Goal: Transaction & Acquisition: Book appointment/travel/reservation

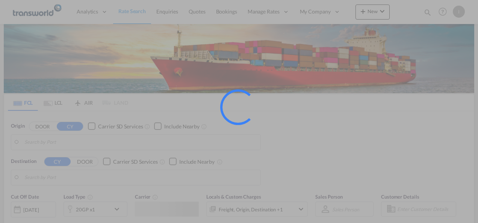
type input "Mundra, INMUN"
type input "[GEOGRAPHIC_DATA], [GEOGRAPHIC_DATA]"
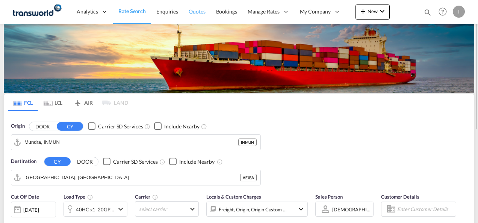
click at [196, 17] on link "Quotes" at bounding box center [196, 12] width 27 height 24
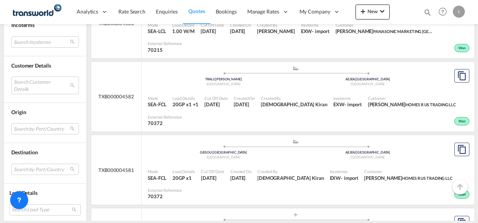
scroll to position [757, 0]
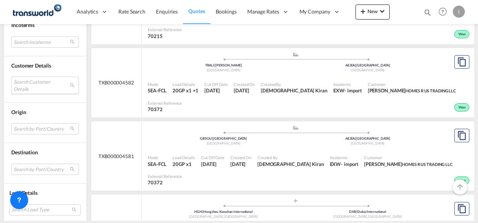
click at [50, 81] on md-select "Search Customer Details user name user [PERSON_NAME] PRINCESS [PERSON_NAME][EMA…" at bounding box center [45, 85] width 68 height 17
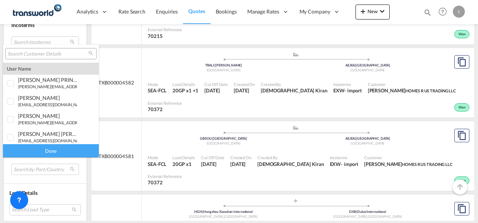
click at [32, 53] on input "search" at bounding box center [48, 54] width 81 height 7
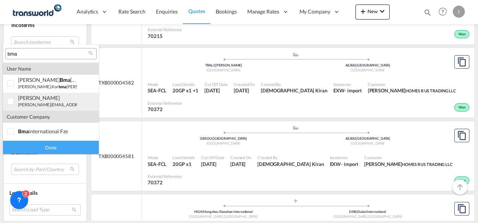
type input "bma"
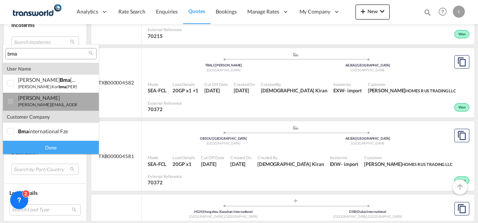
click at [34, 100] on div "[PERSON_NAME]" at bounding box center [47, 98] width 59 height 6
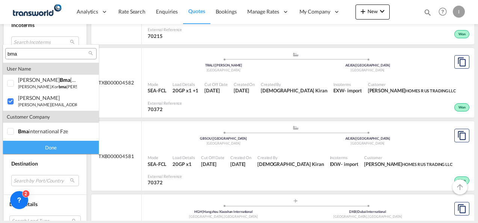
click at [53, 145] on div "Done" at bounding box center [51, 147] width 96 height 13
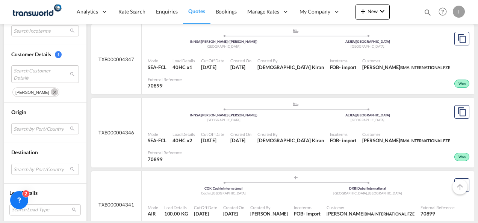
scroll to position [1519, 0]
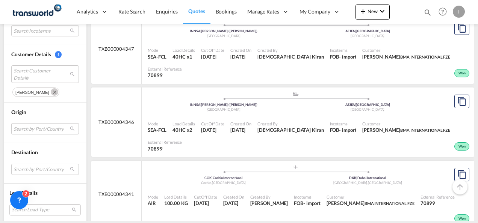
click at [43, 129] on md-select "Search by Port/Country JPNIC nichinan [GEOGRAPHIC_DATA] AEAMF mussafah [GEOGRAP…" at bounding box center [45, 128] width 68 height 11
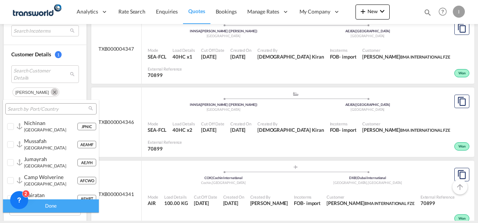
click at [30, 109] on input "search" at bounding box center [48, 109] width 81 height 7
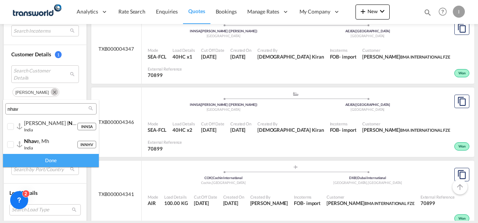
type input "nhav"
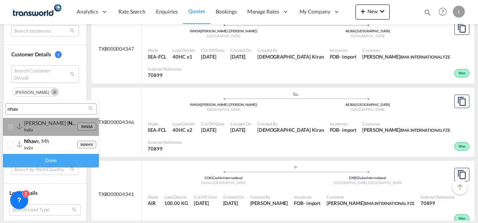
click at [37, 126] on div "[PERSON_NAME] ( nhav a sheva)" at bounding box center [50, 123] width 53 height 6
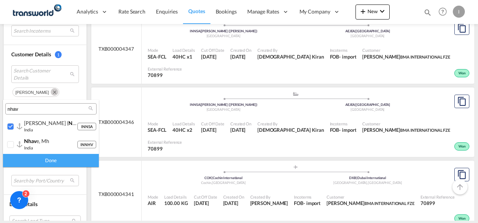
click at [56, 162] on div "Done" at bounding box center [51, 160] width 96 height 13
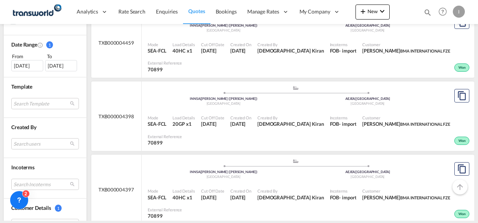
scroll to position [213, 0]
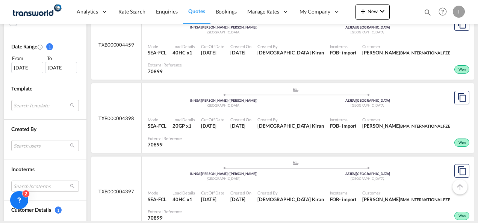
click at [28, 71] on div "[DATE]" at bounding box center [27, 67] width 32 height 11
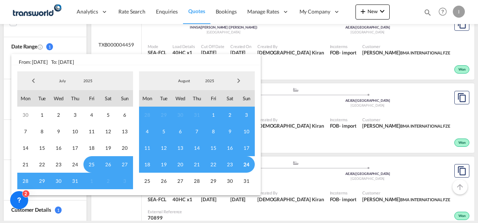
click at [29, 82] on span "Previous Month" at bounding box center [33, 80] width 15 height 15
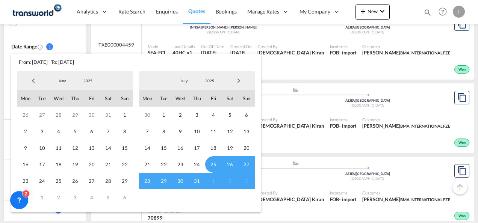
click at [29, 82] on span "Previous Month" at bounding box center [33, 80] width 15 height 15
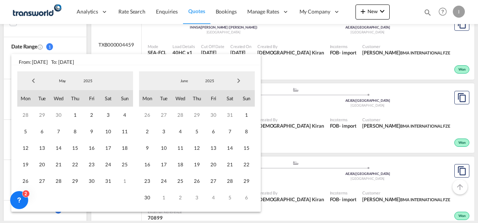
click at [29, 82] on span "Previous Month" at bounding box center [33, 80] width 15 height 15
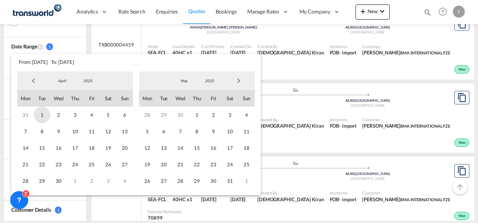
click at [36, 117] on span "1" at bounding box center [42, 115] width 17 height 17
click at [59, 183] on span "30" at bounding box center [58, 181] width 17 height 17
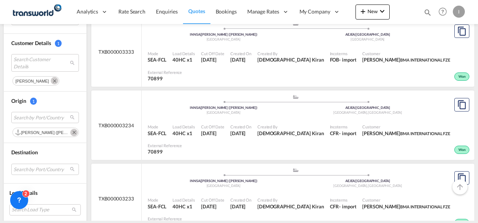
scroll to position [724, 0]
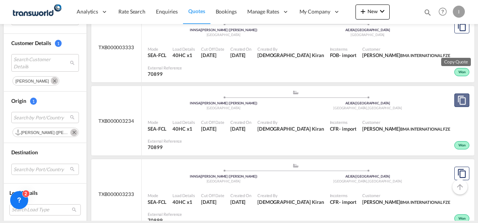
click at [457, 96] on md-icon "assets/icons/custom/copyQuote.svg" at bounding box center [461, 100] width 9 height 9
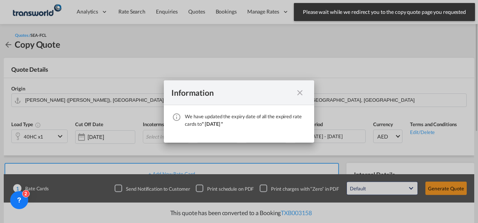
click at [302, 96] on md-icon "icon-close fg-AAA8AD cursor" at bounding box center [299, 92] width 9 height 9
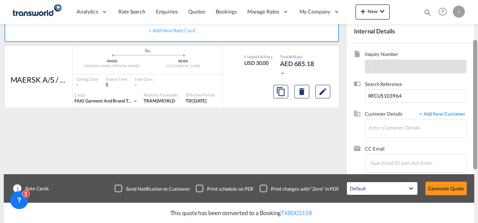
drag, startPoint x: 475, startPoint y: 86, endPoint x: 478, endPoint y: 174, distance: 88.0
click at [478, 174] on html "Analytics Reports Dashboard Rate Search Enquiries Quotes" at bounding box center [239, 111] width 478 height 223
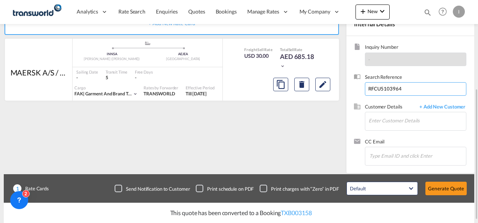
click at [392, 86] on input "RFCU5103964" at bounding box center [415, 89] width 101 height 14
paste input "TLLU7754837"
type input "TLLU7754837"
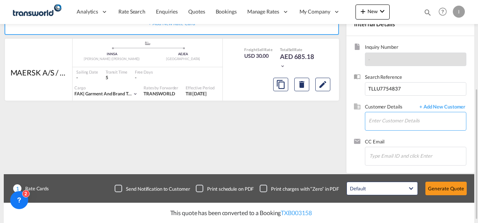
click at [398, 117] on input "Enter Customer Details" at bounding box center [417, 120] width 97 height 17
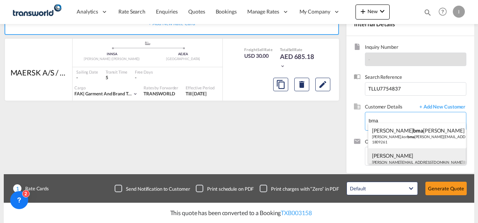
click at [393, 158] on div "[PERSON_NAME] [EMAIL_ADDRESS][DOMAIN_NAME] | BMA INTERNATIONAL FZE | 70899" at bounding box center [417, 161] width 98 height 26
type input "BMA INTERNATIONAL FZE, [PERSON_NAME], [PERSON_NAME][EMAIL_ADDRESS][DOMAIN_NAME]"
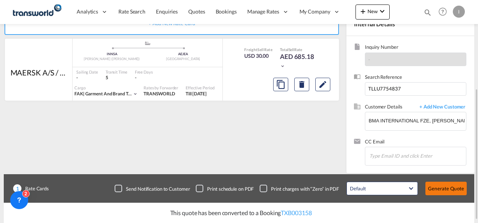
click at [443, 192] on button "Generate Quote" at bounding box center [445, 189] width 41 height 14
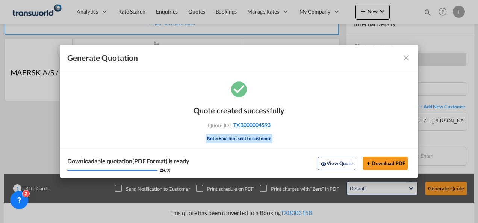
click at [258, 126] on span "TXB000004593" at bounding box center [251, 125] width 37 height 7
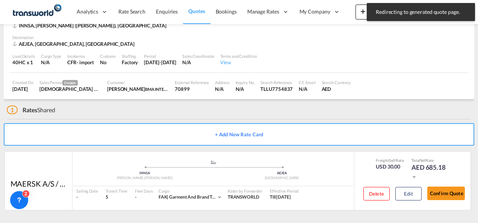
scroll to position [46, 0]
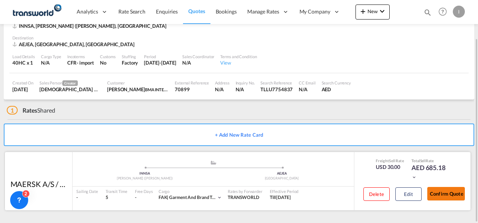
click at [443, 198] on button "Confirm Quote" at bounding box center [446, 194] width 38 height 14
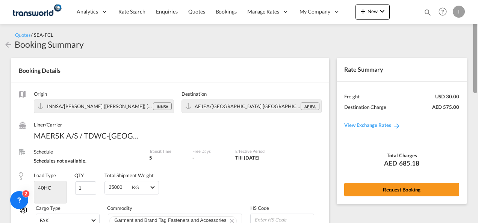
drag, startPoint x: 477, startPoint y: 169, endPoint x: 478, endPoint y: 27, distance: 142.4
click at [478, 27] on html "Analytics Reports Dashboard Rate Search Enquiries Quotes" at bounding box center [239, 111] width 478 height 223
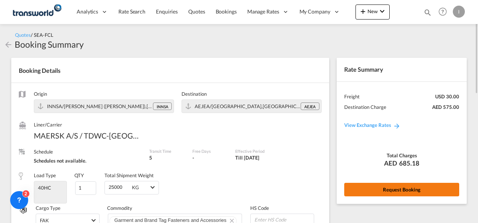
click at [399, 195] on button "Request Booking" at bounding box center [401, 190] width 115 height 14
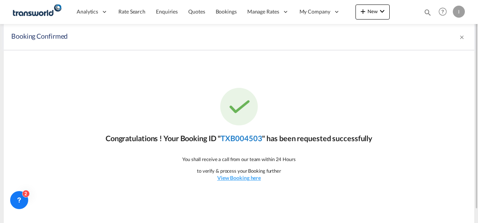
click at [251, 139] on link "TXB004503" at bounding box center [241, 138] width 41 height 9
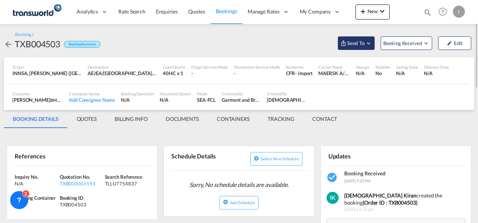
click at [360, 48] on button "Send To" at bounding box center [356, 43] width 37 height 14
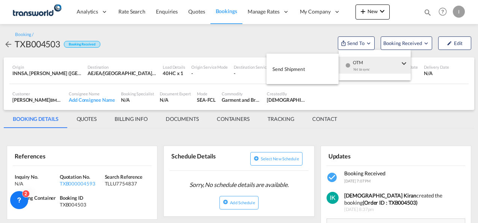
click at [307, 67] on button "Send Shipment" at bounding box center [302, 69] width 72 height 17
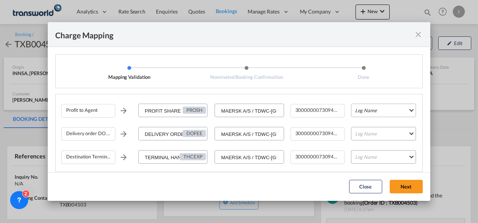
click at [365, 109] on md-select "Leg Name HANDLING ORIGIN VESSEL HANDLING DESTINATION OTHERS TL PICK UP CUSTOMS …" at bounding box center [383, 111] width 65 height 14
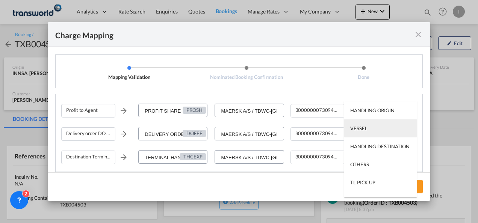
click at [360, 128] on div "VESSEL" at bounding box center [358, 128] width 17 height 7
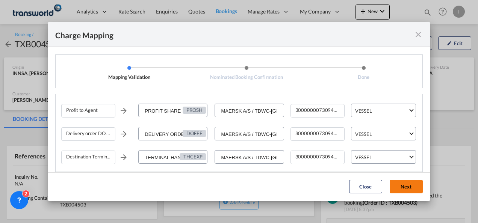
click at [404, 185] on button "Next" at bounding box center [406, 187] width 33 height 14
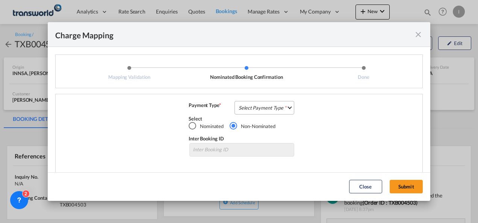
click at [278, 107] on md-select "Select Payment Type COLLECT PREPAID" at bounding box center [265, 108] width 60 height 14
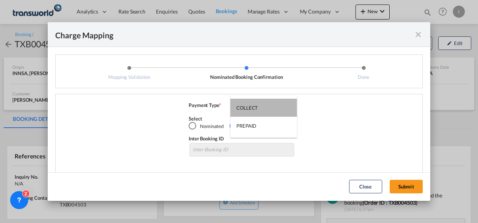
click at [278, 107] on md-option "COLLECT" at bounding box center [263, 108] width 67 height 18
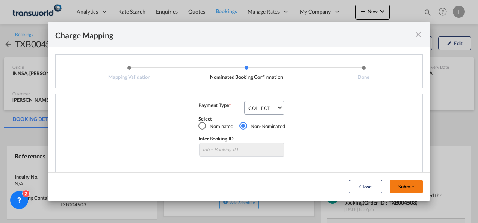
click at [400, 186] on button "Submit" at bounding box center [406, 187] width 33 height 14
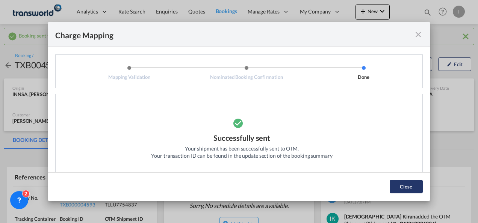
click at [393, 185] on button "Close" at bounding box center [406, 187] width 33 height 14
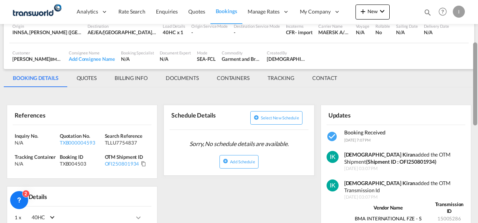
scroll to position [77, 0]
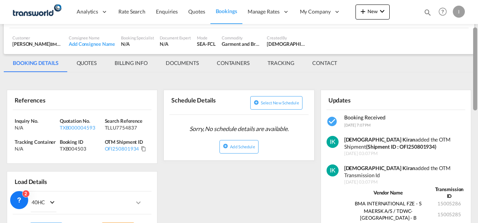
drag, startPoint x: 477, startPoint y: 57, endPoint x: 477, endPoint y: 86, distance: 28.9
click at [477, 86] on div at bounding box center [475, 68] width 4 height 83
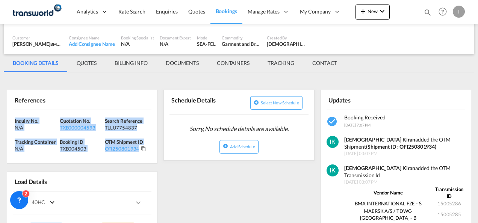
drag, startPoint x: 146, startPoint y: 155, endPoint x: -2, endPoint y: 111, distance: 153.6
click at [0, 111] on html "Analytics Reports Dashboard Rate Search Enquiries Quotes" at bounding box center [239, 111] width 478 height 223
copy div "Inquiry No. N/A Quotation No. TXB000004593 Search Reference TLLU7754837 Trackin…"
click at [81, 130] on div "TXB000004593" at bounding box center [81, 127] width 43 height 7
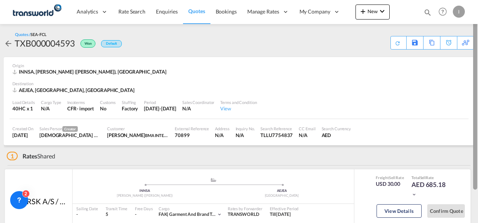
drag, startPoint x: 477, startPoint y: 119, endPoint x: 478, endPoint y: 59, distance: 59.8
click at [478, 59] on html "Analytics Reports Dashboard Rate Search Enquiries Quotes" at bounding box center [239, 111] width 478 height 223
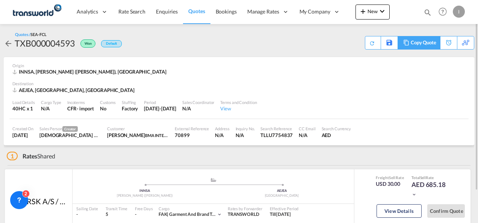
click at [434, 43] on div "Copy Quote" at bounding box center [424, 42] width 26 height 13
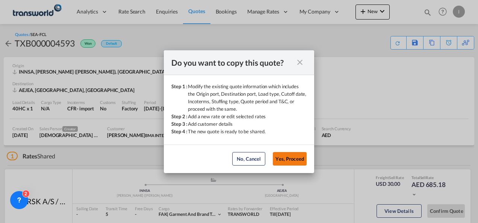
click at [297, 165] on button "Yes, Proceed" at bounding box center [290, 159] width 34 height 14
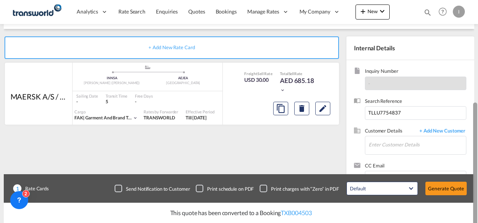
scroll to position [144, 0]
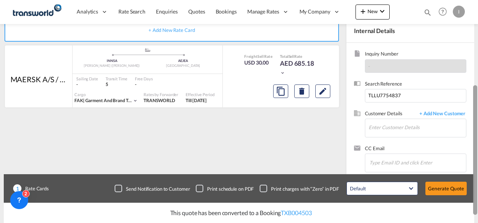
drag, startPoint x: 476, startPoint y: 81, endPoint x: 473, endPoint y: 165, distance: 84.2
click at [473, 165] on div at bounding box center [475, 150] width 4 height 130
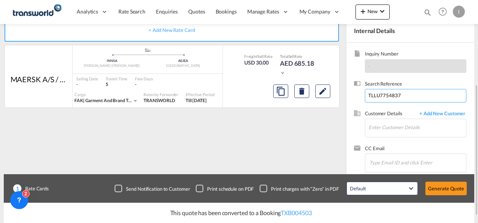
click at [372, 96] on input "TLLU7754837" at bounding box center [415, 96] width 101 height 14
paste input "DRYU9622374"
type input "DRYU9622374"
click at [382, 127] on input "Enter Customer Details" at bounding box center [417, 127] width 97 height 17
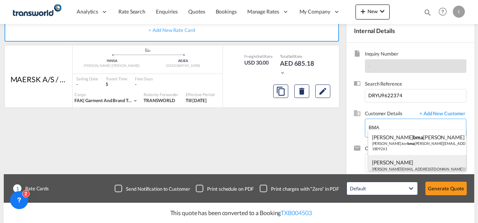
click at [387, 160] on div "[PERSON_NAME] [EMAIL_ADDRESS][DOMAIN_NAME] | BMA INTERNATIONAL FZE | 70899" at bounding box center [417, 168] width 98 height 26
type input "BMA INTERNATIONAL FZE, [PERSON_NAME], [PERSON_NAME][EMAIL_ADDRESS][DOMAIN_NAME]"
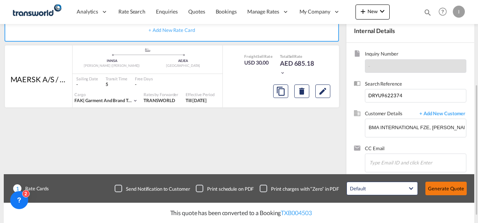
click at [427, 186] on button "Generate Quote" at bounding box center [445, 189] width 41 height 14
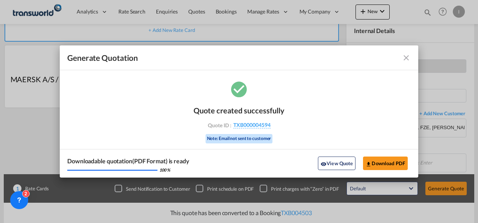
click at [245, 129] on div "Quote created successfully Quote ID : TXB000004594 Note: Email not sent to cust…" at bounding box center [239, 123] width 91 height 51
click at [244, 125] on span "TXB000004594" at bounding box center [251, 125] width 37 height 7
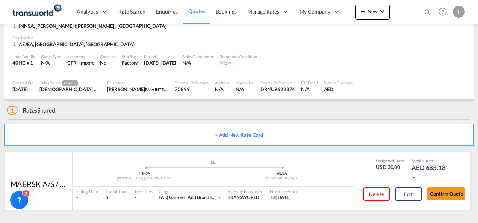
scroll to position [46, 0]
click at [438, 196] on button "Confirm Quote" at bounding box center [446, 194] width 38 height 14
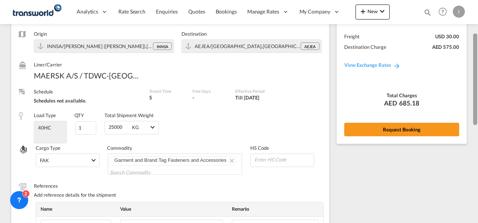
scroll to position [56, 0]
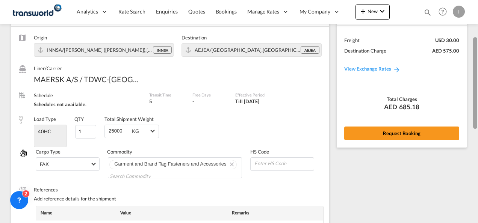
drag, startPoint x: 473, startPoint y: 153, endPoint x: 477, endPoint y: 48, distance: 104.9
click at [477, 48] on div at bounding box center [475, 83] width 4 height 92
click at [408, 141] on div "Rate Summary Freight USD 30.00 Destination Charge AED 575.00 View Exchange Rate…" at bounding box center [402, 75] width 130 height 146
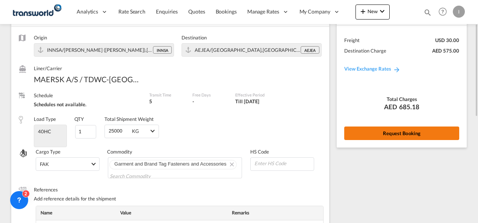
click at [407, 138] on button "Request Booking" at bounding box center [401, 134] width 115 height 14
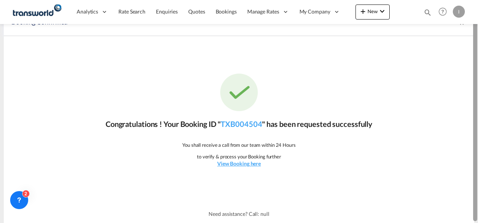
scroll to position [14, 0]
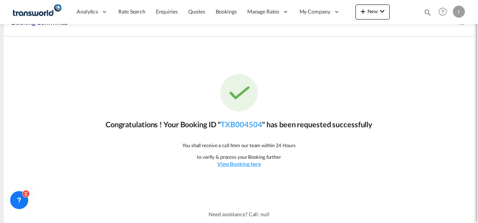
click at [235, 117] on div "Congratulations ! Your Booking ID " TXB004504 " has been requested successfully…" at bounding box center [239, 120] width 471 height 169
click at [236, 123] on link "TXB004504" at bounding box center [241, 124] width 41 height 9
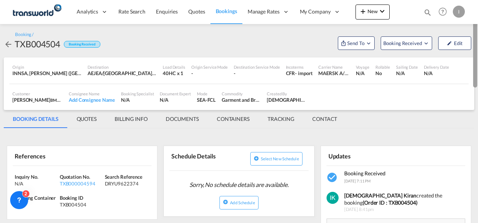
drag, startPoint x: 474, startPoint y: 143, endPoint x: 479, endPoint y: 28, distance: 115.5
click at [478, 28] on html "Analytics Reports Dashboard Rate Search Enquiries Quotes" at bounding box center [239, 111] width 478 height 223
click at [353, 43] on span "Send To" at bounding box center [355, 43] width 19 height 8
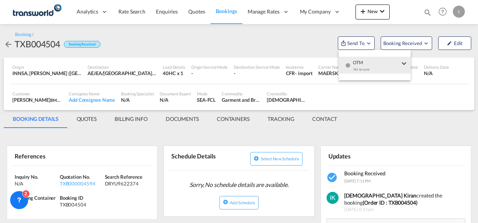
click at [355, 55] on md-menu-item "OTM Yet to sync Send Shipment" at bounding box center [375, 65] width 72 height 24
click at [316, 63] on button "Send Shipment" at bounding box center [302, 69] width 72 height 17
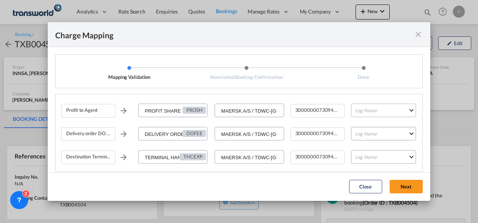
click at [385, 104] on md-select "Leg Name HANDLING ORIGIN VESSEL HANDLING DESTINATION OTHERS TL PICK UP CUSTOMS …" at bounding box center [383, 111] width 65 height 14
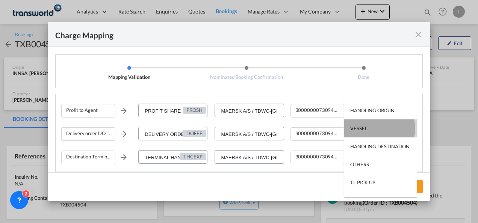
click at [369, 129] on md-option "VESSEL" at bounding box center [380, 129] width 73 height 18
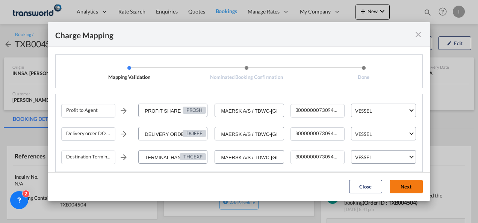
click at [397, 189] on button "Next" at bounding box center [406, 187] width 33 height 14
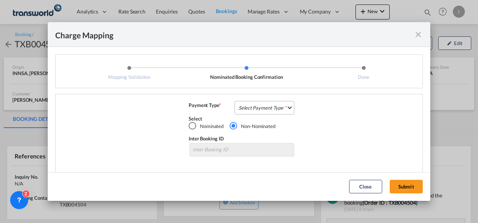
click at [235, 107] on md-select "Select Payment Type COLLECT PREPAID" at bounding box center [265, 108] width 60 height 14
click at [262, 109] on md-option "COLLECT" at bounding box center [263, 108] width 67 height 18
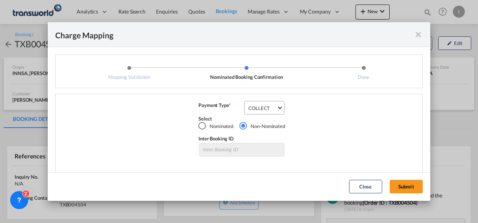
click at [398, 176] on md-dialog-actions "Close Submit" at bounding box center [239, 186] width 383 height 29
click at [399, 191] on button "Submit" at bounding box center [406, 187] width 33 height 14
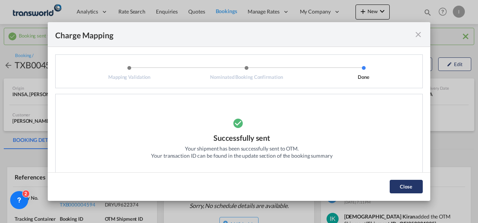
click at [398, 188] on button "Close" at bounding box center [406, 187] width 33 height 14
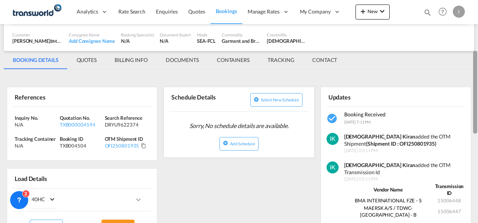
scroll to position [96, 0]
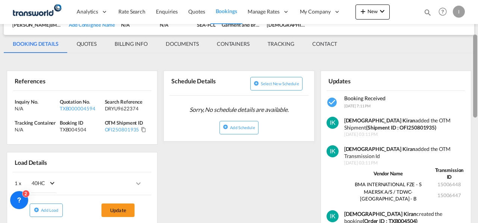
drag, startPoint x: 474, startPoint y: 44, endPoint x: 474, endPoint y: 80, distance: 36.1
click at [474, 80] on div at bounding box center [475, 76] width 4 height 83
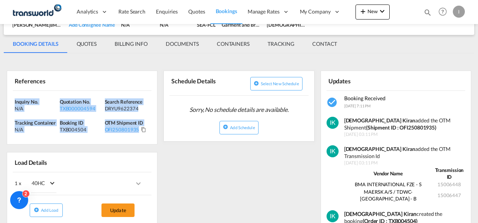
drag, startPoint x: 154, startPoint y: 131, endPoint x: -2, endPoint y: 94, distance: 159.6
click at [0, 94] on html "Analytics Reports Dashboard Rate Search Enquiries Quotes" at bounding box center [239, 111] width 478 height 223
copy div "Inquiry No. N/A Quotation No. TXB000004594 Search Reference DRYU9622374 Trackin…"
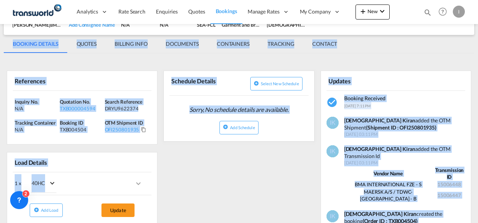
drag, startPoint x: 478, startPoint y: 92, endPoint x: 479, endPoint y: 27, distance: 65.4
click at [478, 27] on html "Analytics Reports Dashboard Rate Search Enquiries Quotes" at bounding box center [239, 111] width 478 height 223
click at [387, 48] on md-tabs-canvas "BOOKING DETAILS QUOTES BILLING INFO DOCUMENTS CONTAINERS TRACKING CONTACT BOOKI…" at bounding box center [239, 44] width 471 height 18
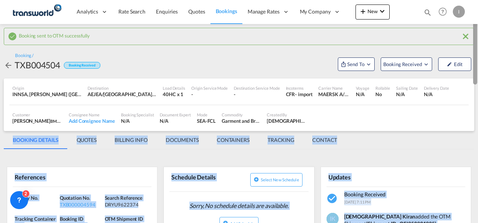
drag, startPoint x: 477, startPoint y: 78, endPoint x: 479, endPoint y: 7, distance: 71.1
click at [478, 7] on html "Analytics Reports Dashboard Rate Search Enquiries Quotes" at bounding box center [239, 111] width 478 height 223
click at [73, 205] on div "TXB000004594" at bounding box center [81, 204] width 43 height 7
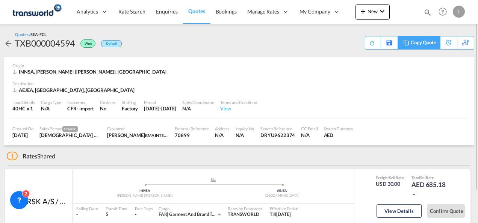
click at [428, 44] on div "Copy Quote" at bounding box center [424, 42] width 26 height 13
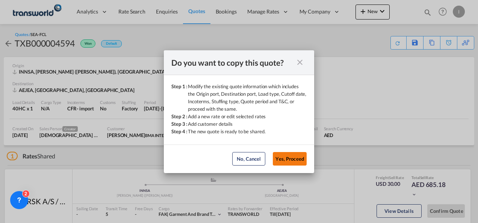
click at [288, 159] on button "Yes, Proceed" at bounding box center [290, 159] width 34 height 14
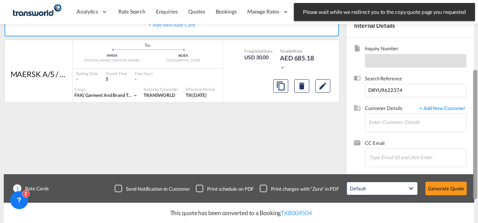
scroll to position [154, 0]
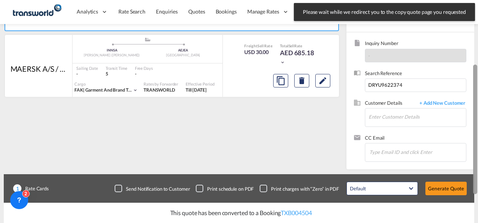
drag, startPoint x: 476, startPoint y: 84, endPoint x: 478, endPoint y: 174, distance: 90.2
click at [478, 174] on html "Please wait while we redirect you to the copy quote page you requested Press Es…" at bounding box center [239, 111] width 478 height 223
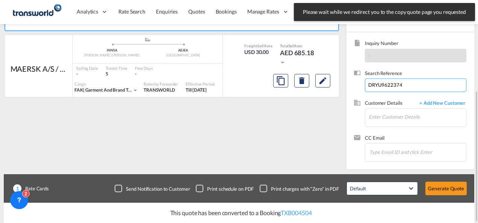
click at [370, 81] on input "DRYU9622374" at bounding box center [415, 86] width 101 height 14
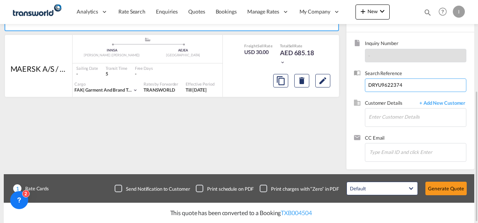
paste input "PWU9101800"
type input "DPWU9101800"
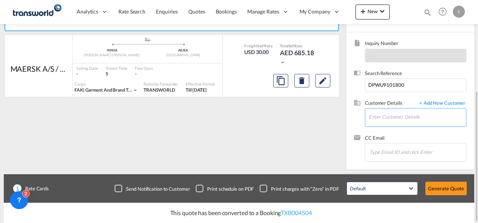
click at [397, 126] on md-autocomplete at bounding box center [417, 118] width 98 height 19
click at [393, 118] on input "Enter Customer Details" at bounding box center [417, 117] width 97 height 17
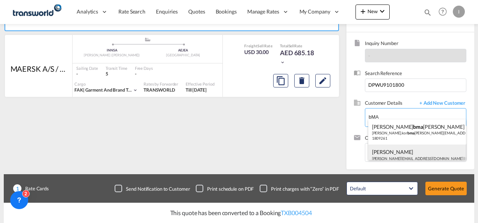
click at [387, 149] on div "[PERSON_NAME] [EMAIL_ADDRESS][DOMAIN_NAME] | BMA INTERNATIONAL FZE | 70899" at bounding box center [417, 158] width 98 height 26
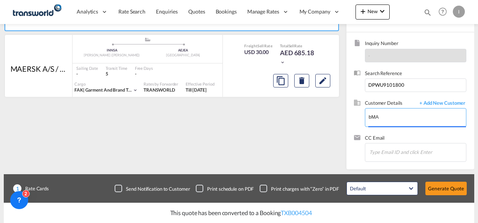
type input "BMA INTERNATIONAL FZE, [PERSON_NAME], [PERSON_NAME][EMAIL_ADDRESS][DOMAIN_NAME]"
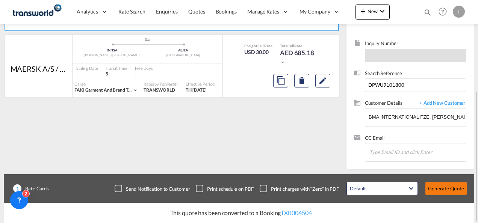
click at [446, 192] on button "Generate Quote" at bounding box center [445, 189] width 41 height 14
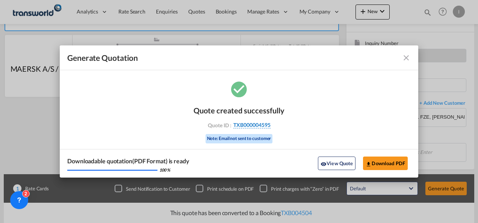
click at [256, 123] on span "TXB000004595" at bounding box center [251, 125] width 37 height 7
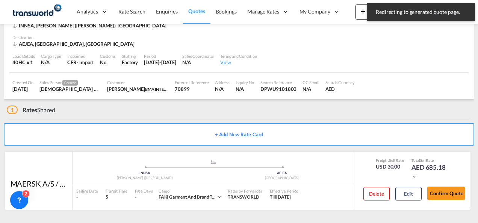
scroll to position [46, 0]
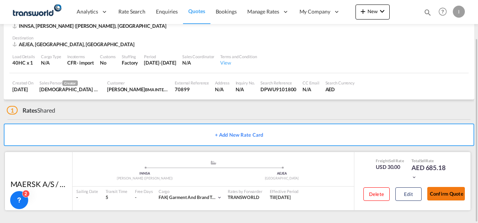
click at [453, 189] on button "Confirm Quote" at bounding box center [446, 194] width 38 height 14
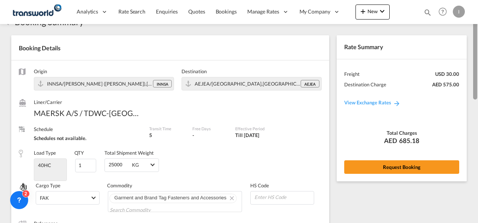
scroll to position [18, 0]
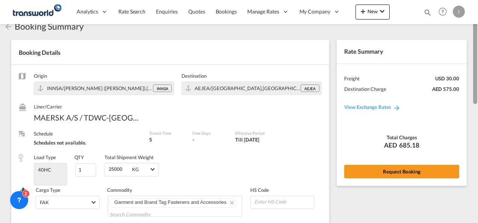
drag, startPoint x: 474, startPoint y: 153, endPoint x: 478, endPoint y: 33, distance: 120.7
click at [478, 33] on html "Analytics Reports Dashboard Rate Search Enquiries Quotes" at bounding box center [239, 111] width 478 height 223
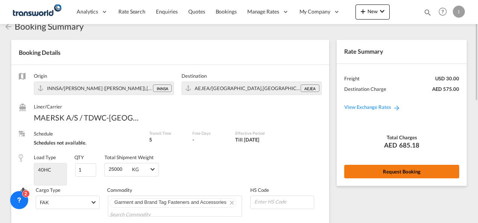
click at [404, 172] on button "Request Booking" at bounding box center [401, 172] width 115 height 14
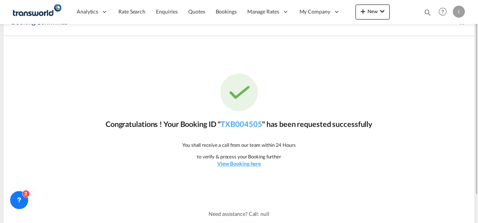
scroll to position [0, 0]
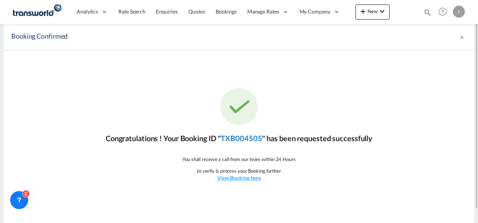
click at [248, 135] on link "TXB004505" at bounding box center [241, 138] width 41 height 9
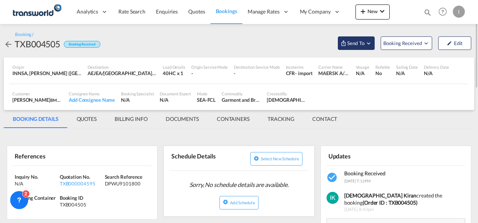
click at [359, 45] on span "Send To" at bounding box center [355, 43] width 19 height 8
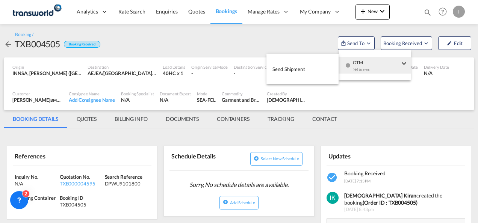
click at [365, 68] on div "Yet to sync" at bounding box center [376, 72] width 47 height 16
click at [300, 71] on span "Send Shipment" at bounding box center [288, 69] width 33 height 12
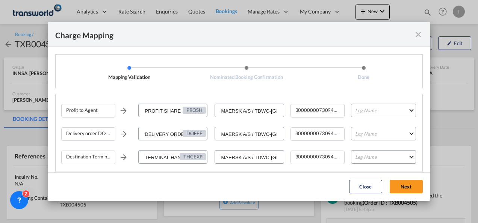
click at [381, 107] on md-select "Leg Name HANDLING ORIGIN VESSEL HANDLING DESTINATION OTHERS TL PICK UP CUSTOMS …" at bounding box center [383, 111] width 65 height 14
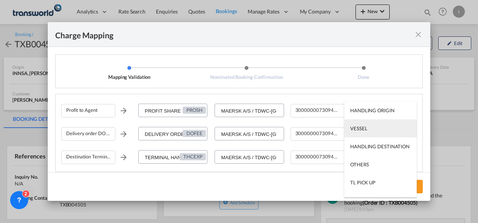
click at [368, 131] on md-option "VESSEL" at bounding box center [380, 129] width 73 height 18
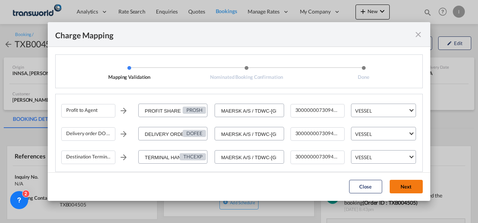
click at [404, 182] on button "Next" at bounding box center [406, 187] width 33 height 14
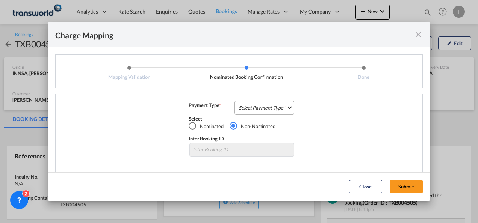
click at [268, 109] on md-select "Select Payment Type COLLECT PREPAID" at bounding box center [265, 108] width 60 height 14
click at [0, 0] on md-option "COLLECT" at bounding box center [0, 0] width 0 height 0
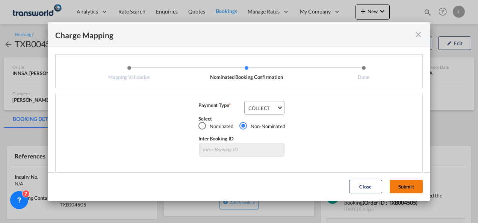
click at [395, 185] on button "Submit" at bounding box center [406, 187] width 33 height 14
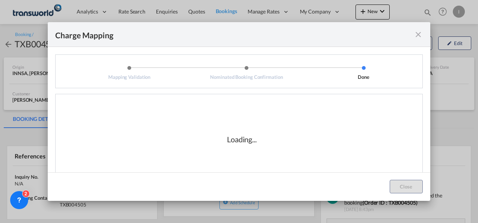
click at [192, 133] on div "Loading..." at bounding box center [241, 139] width 361 height 75
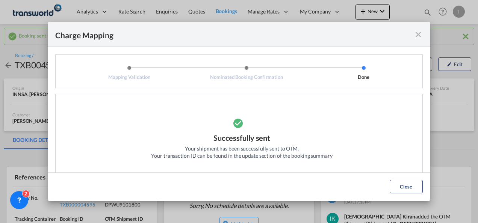
click at [147, 75] on li "Mapping Validation" at bounding box center [129, 72] width 117 height 15
click at [413, 37] on div "Charge Mapping" at bounding box center [239, 34] width 383 height 25
click at [416, 37] on md-icon "icon-close fg-AAA8AD cursor" at bounding box center [418, 34] width 9 height 9
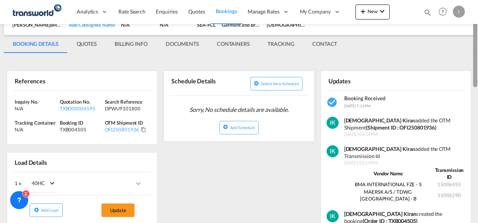
drag, startPoint x: 476, startPoint y: 69, endPoint x: 477, endPoint y: 108, distance: 39.1
click at [477, 87] on div at bounding box center [475, 45] width 4 height 83
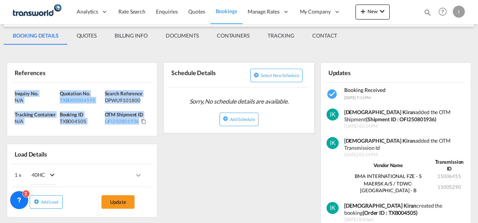
drag, startPoint x: 151, startPoint y: 120, endPoint x: -2, endPoint y: 89, distance: 155.9
click at [0, 89] on html "Analytics Reports Dashboard Rate Search Enquiries Quotes" at bounding box center [239, 111] width 478 height 223
copy div "Inquiry No. N/A Quotation No. TXB000004595 Search Reference DPWU9101800 Trackin…"
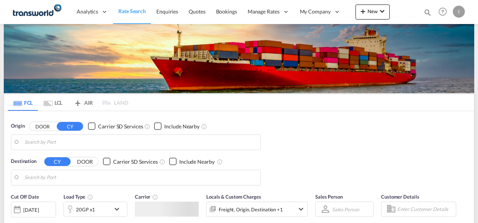
type input "Mundra, INMUN"
type input "[GEOGRAPHIC_DATA], [GEOGRAPHIC_DATA]"
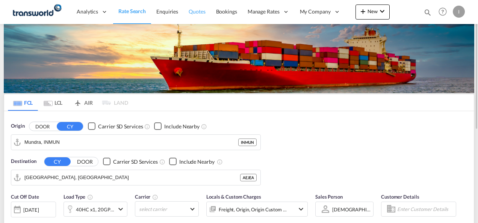
click at [198, 12] on span "Quotes" at bounding box center [197, 11] width 17 height 6
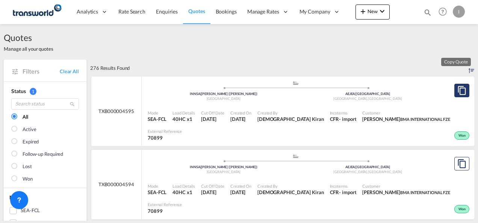
click at [455, 96] on button "Copy Quote" at bounding box center [461, 91] width 15 height 14
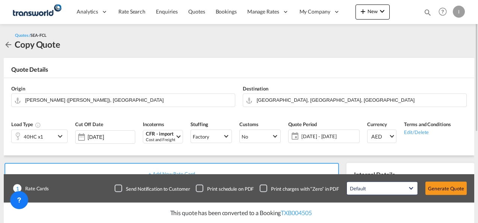
drag, startPoint x: 473, startPoint y: 79, endPoint x: 475, endPoint y: 88, distance: 8.8
click at [475, 88] on div "Quotes / SEA-FCL Copy Quote Quote Details Origin Jawaharlal Nehru (Nhava Sheva)…" at bounding box center [239, 201] width 478 height 354
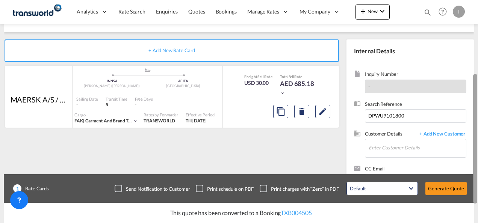
drag, startPoint x: 477, startPoint y: 91, endPoint x: 479, endPoint y: 163, distance: 72.6
click at [478, 163] on html "Analytics Reports Dashboard Rate Search Enquiries Quotes" at bounding box center [239, 111] width 478 height 223
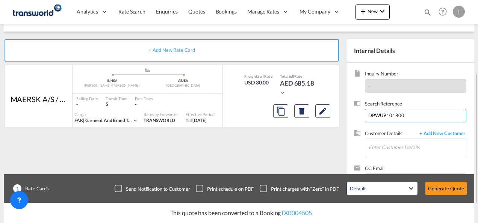
click at [379, 113] on input "DPWU9101800" at bounding box center [415, 116] width 101 height 14
paste input "TCNU7481460"
type input "TCNU7481460"
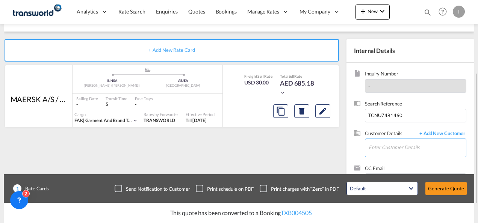
click at [387, 146] on input "Enter Customer Details" at bounding box center [417, 147] width 97 height 17
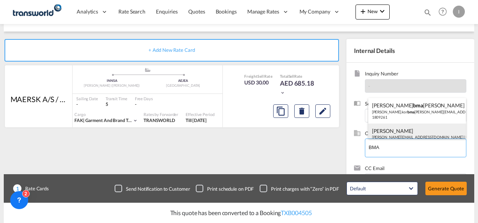
click at [406, 135] on div "[PERSON_NAME] [EMAIL_ADDRESS][DOMAIN_NAME] | BMA INTERNATIONAL FZE | 70899" at bounding box center [417, 137] width 98 height 26
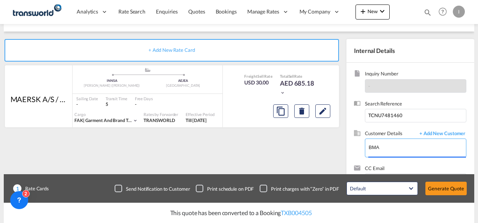
type input "BMA INTERNATIONAL FZE, [PERSON_NAME], [PERSON_NAME][EMAIL_ADDRESS][DOMAIN_NAME]"
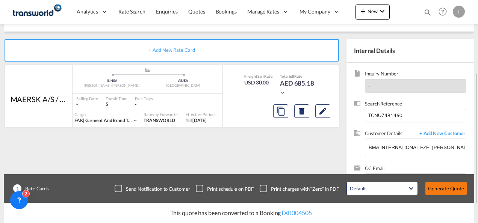
click at [436, 186] on button "Generate Quote" at bounding box center [445, 189] width 41 height 14
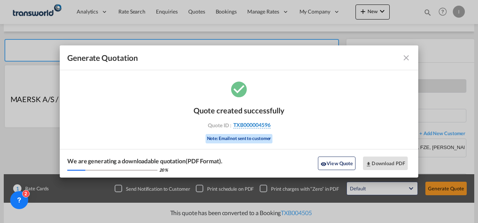
click at [263, 128] on span "TXB000004596" at bounding box center [251, 125] width 37 height 7
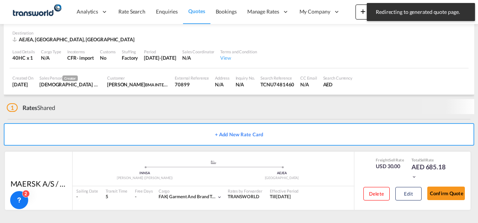
scroll to position [46, 0]
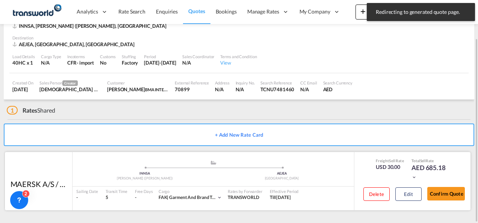
click at [434, 183] on div "Freight Sell Rate USD 30.00 Total Sell Rate AED 685.18 Delete Edit Confirm Quote" at bounding box center [412, 181] width 116 height 58
click at [437, 192] on button "Confirm Quote" at bounding box center [446, 194] width 38 height 14
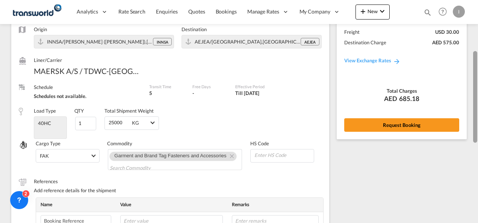
scroll to position [57, 0]
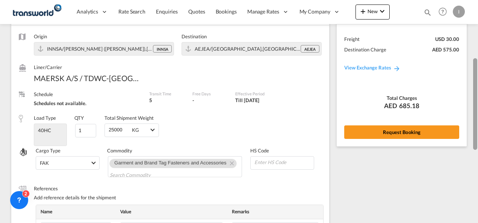
drag, startPoint x: 477, startPoint y: 156, endPoint x: 479, endPoint y: 51, distance: 104.5
click at [478, 51] on html "Redirecting to generated quote page. Press Escape to dismiss. Analytics Reports…" at bounding box center [239, 111] width 478 height 223
click at [415, 141] on div "Rate Summary Freight USD 30.00 Destination Charge AED 575.00 View Exchange Rate…" at bounding box center [402, 73] width 130 height 146
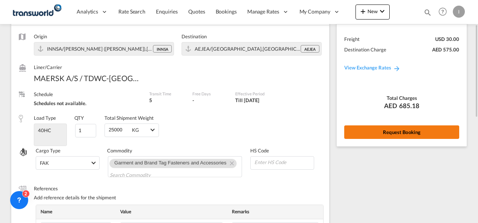
click at [413, 138] on button "Request Booking" at bounding box center [401, 133] width 115 height 14
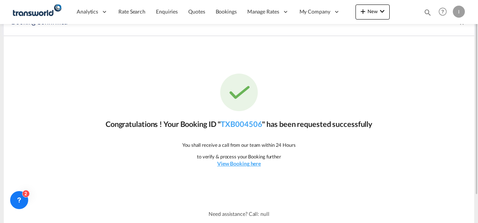
scroll to position [0, 0]
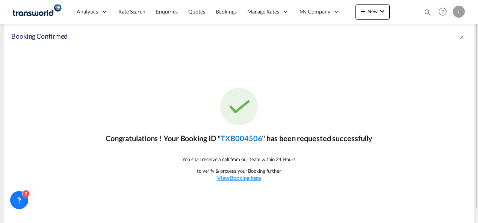
click at [252, 137] on link "TXB004506" at bounding box center [241, 138] width 41 height 9
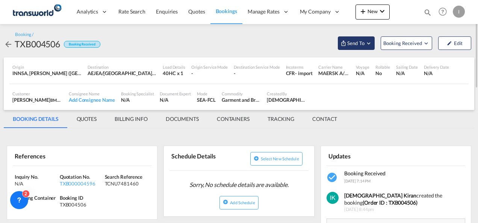
click at [359, 48] on button "Send To" at bounding box center [356, 43] width 37 height 14
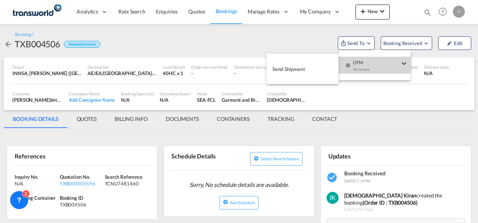
click at [362, 66] on div "Yet to sync" at bounding box center [376, 72] width 47 height 16
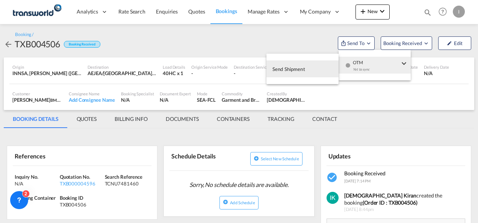
click at [325, 65] on button "Send Shipment" at bounding box center [302, 69] width 72 height 17
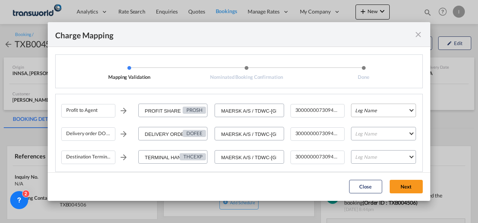
click at [362, 112] on md-select "Leg Name HANDLING ORIGIN VESSEL HANDLING DESTINATION OTHERS TL PICK UP CUSTOMS …" at bounding box center [383, 111] width 65 height 14
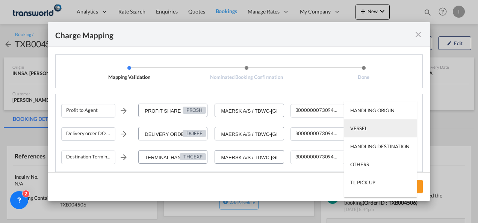
click at [359, 126] on div "VESSEL" at bounding box center [358, 128] width 17 height 7
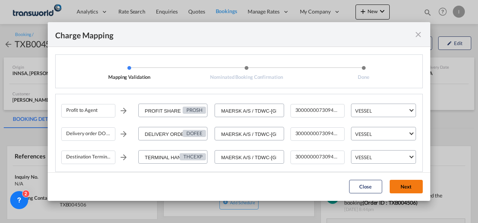
click at [399, 186] on button "Next" at bounding box center [406, 187] width 33 height 14
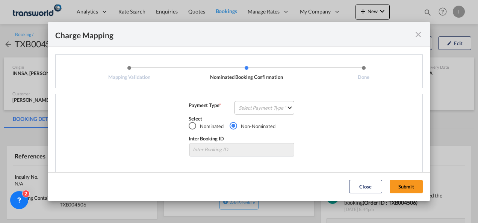
click at [265, 107] on md-select "Select Payment Type COLLECT PREPAID" at bounding box center [265, 108] width 60 height 14
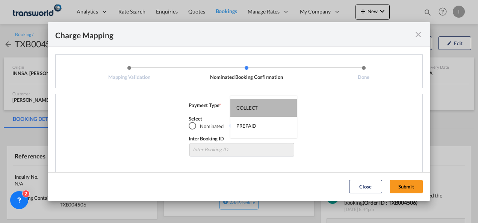
click at [265, 107] on md-option "COLLECT" at bounding box center [263, 108] width 67 height 18
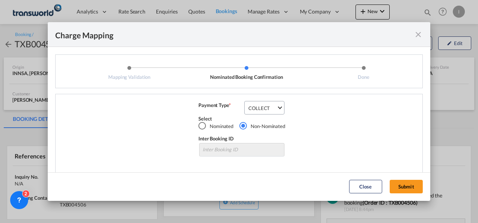
click at [396, 171] on div "Payment Type * COLLECT Select Nominated Non-Nominated Inter Booking ID" at bounding box center [241, 138] width 361 height 72
click at [397, 183] on button "Submit" at bounding box center [406, 187] width 33 height 14
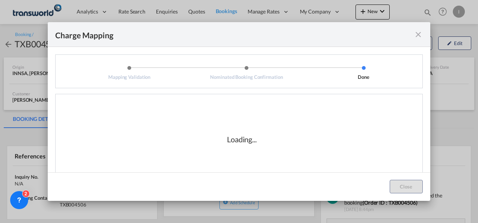
click at [154, 85] on div "Mapping Validation Nominated Booking Confirmation Done" at bounding box center [239, 71] width 368 height 34
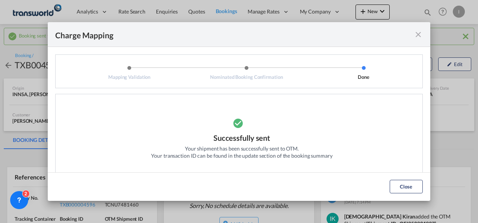
click at [422, 33] on md-icon "icon-close fg-AAA8AD cursor" at bounding box center [418, 34] width 9 height 9
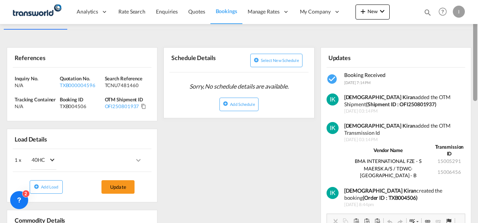
scroll to position [129, 0]
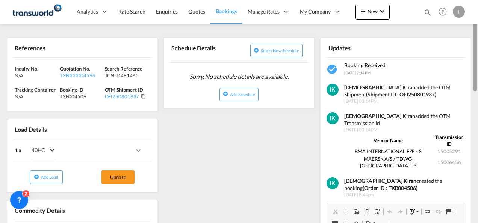
drag, startPoint x: 475, startPoint y: 39, endPoint x: 474, endPoint y: 88, distance: 48.5
click at [474, 88] on div at bounding box center [475, 49] width 4 height 83
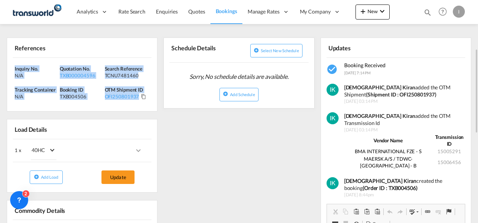
drag, startPoint x: 155, startPoint y: 95, endPoint x: 14, endPoint y: 67, distance: 143.3
click at [14, 67] on div "Inquiry No. N/A Quotation No. TXB000004596 Search Reference TCNU7481460 Trackin…" at bounding box center [82, 85] width 150 height 54
copy div "Inquiry No. N/A Quotation No. TXB000004596 Search Reference TCNU7481460 Trackin…"
